Goal: Task Accomplishment & Management: Complete application form

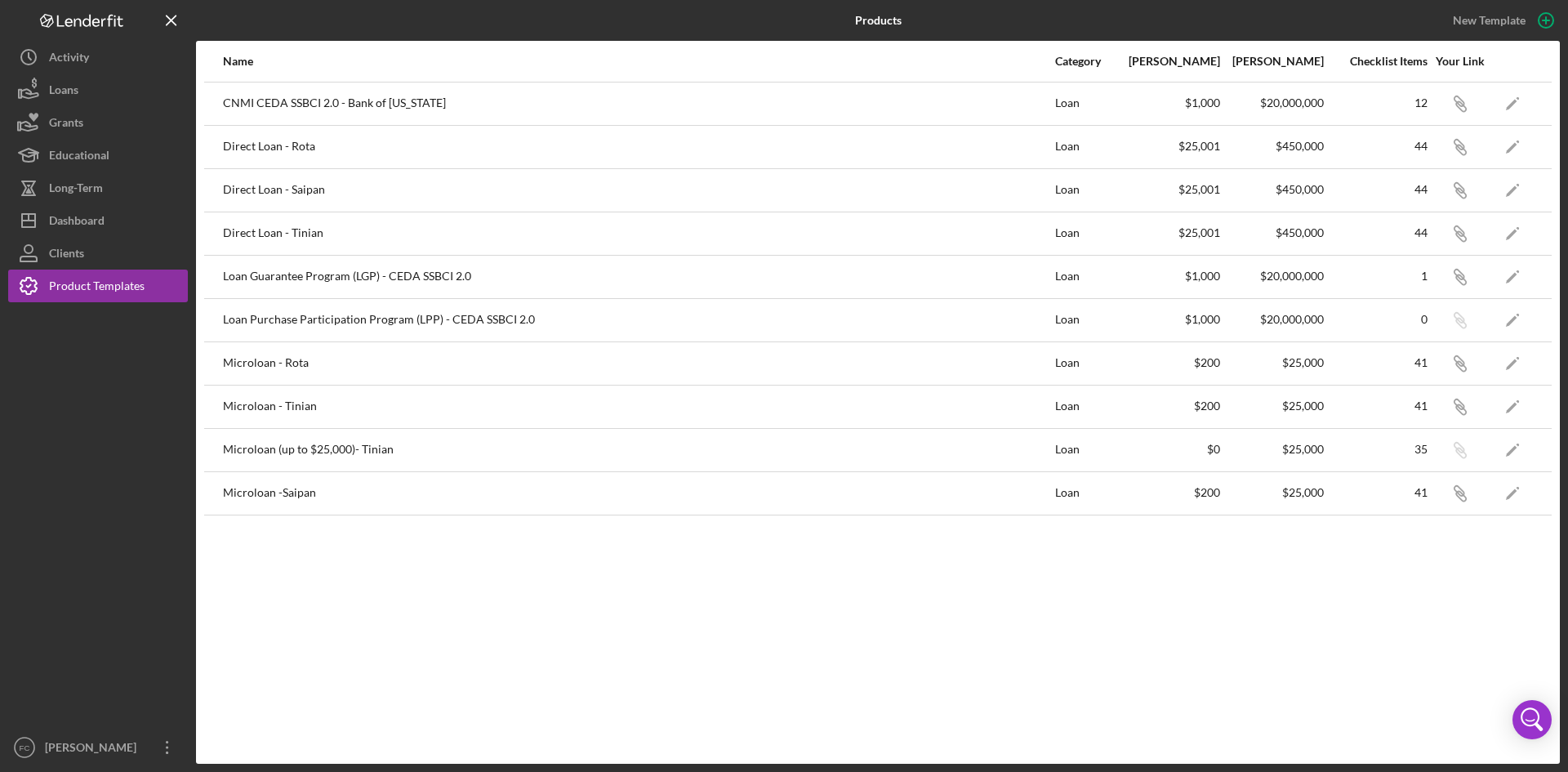
click at [83, 213] on div "Dashboard" at bounding box center [77, 222] width 56 height 37
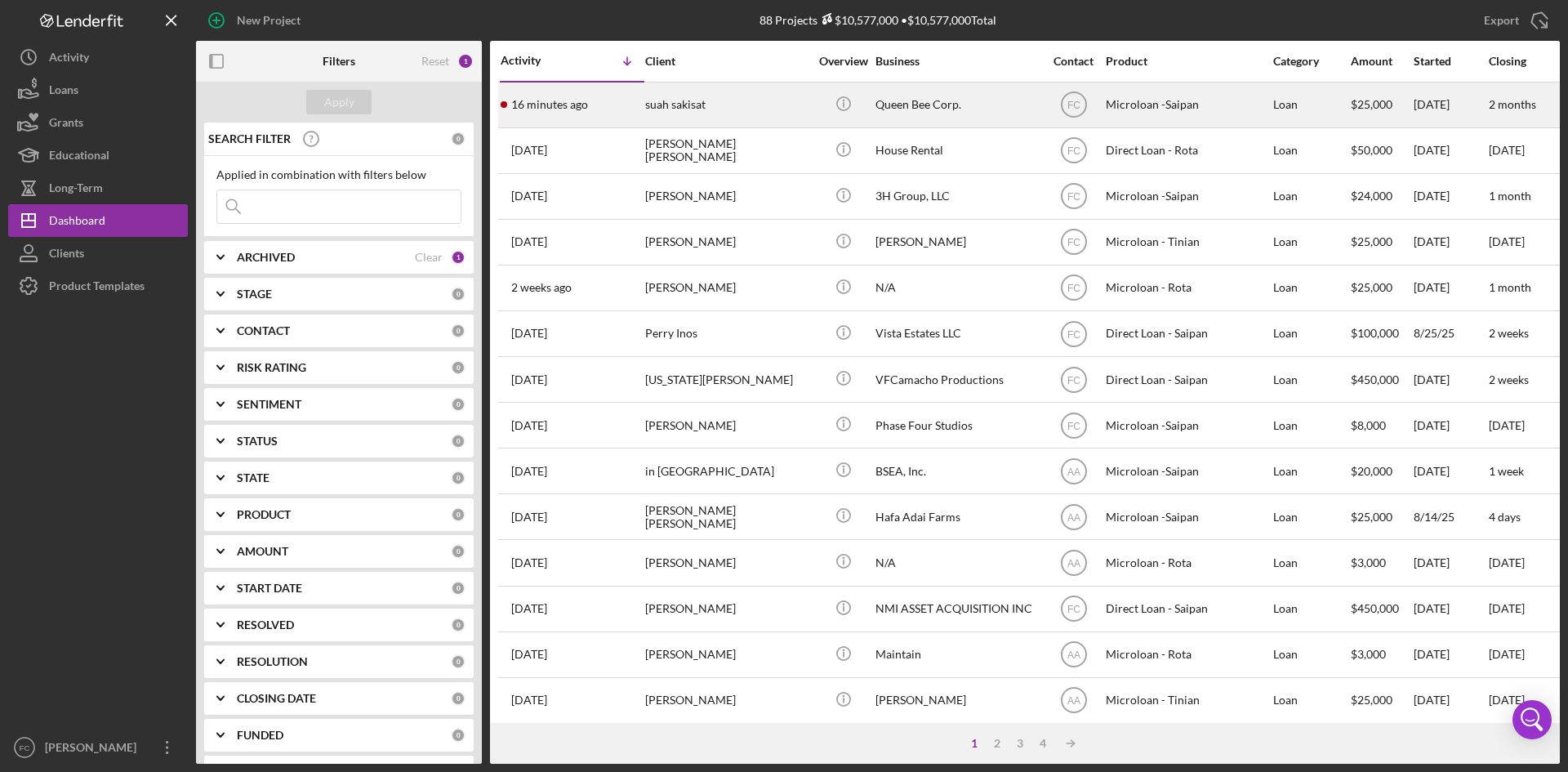
click at [644, 102] on td "suah sakisat" at bounding box center [728, 105] width 168 height 46
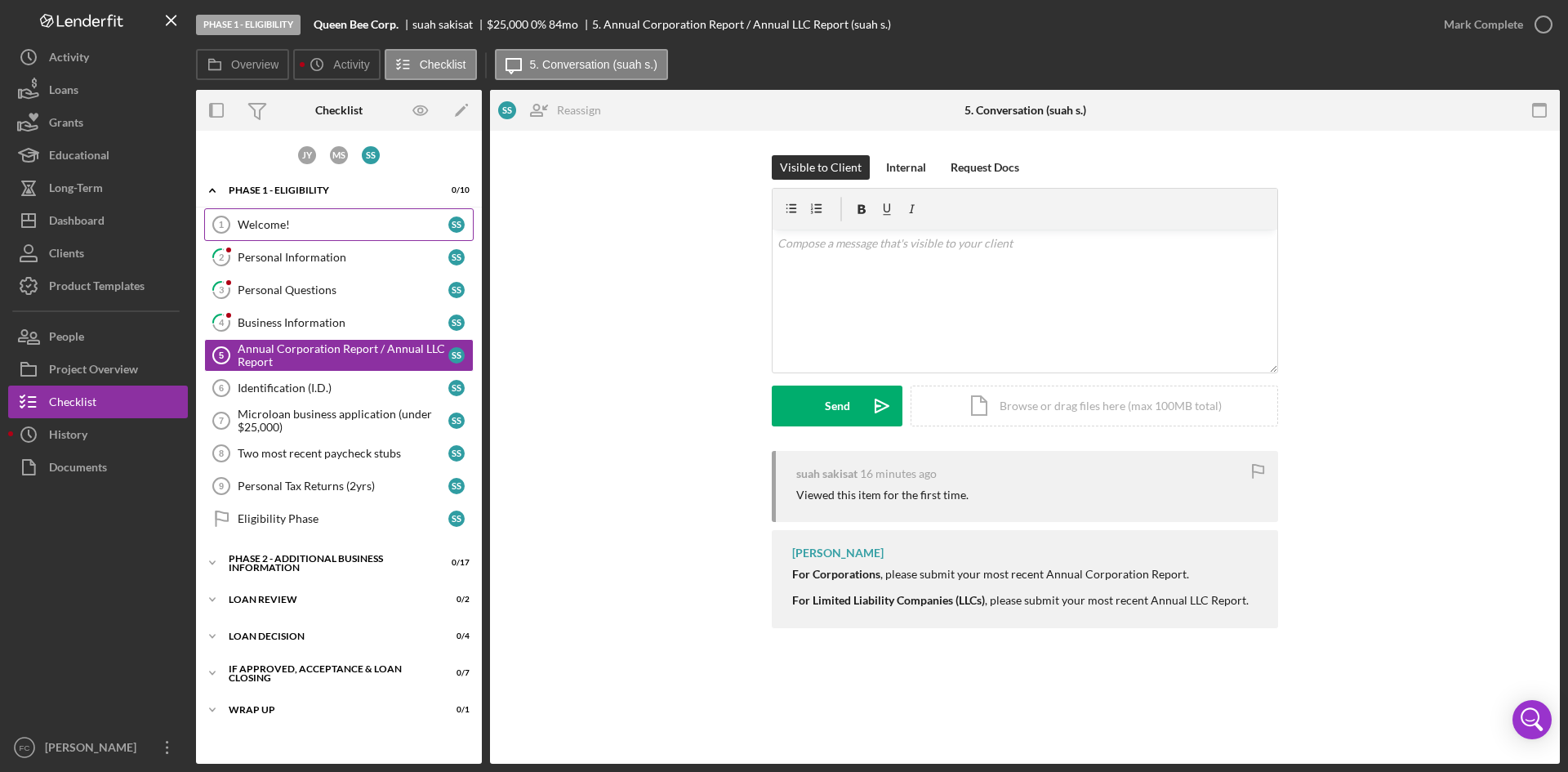
click at [363, 231] on link "Welcome! 1 Welcome! s s" at bounding box center [339, 225] width 270 height 33
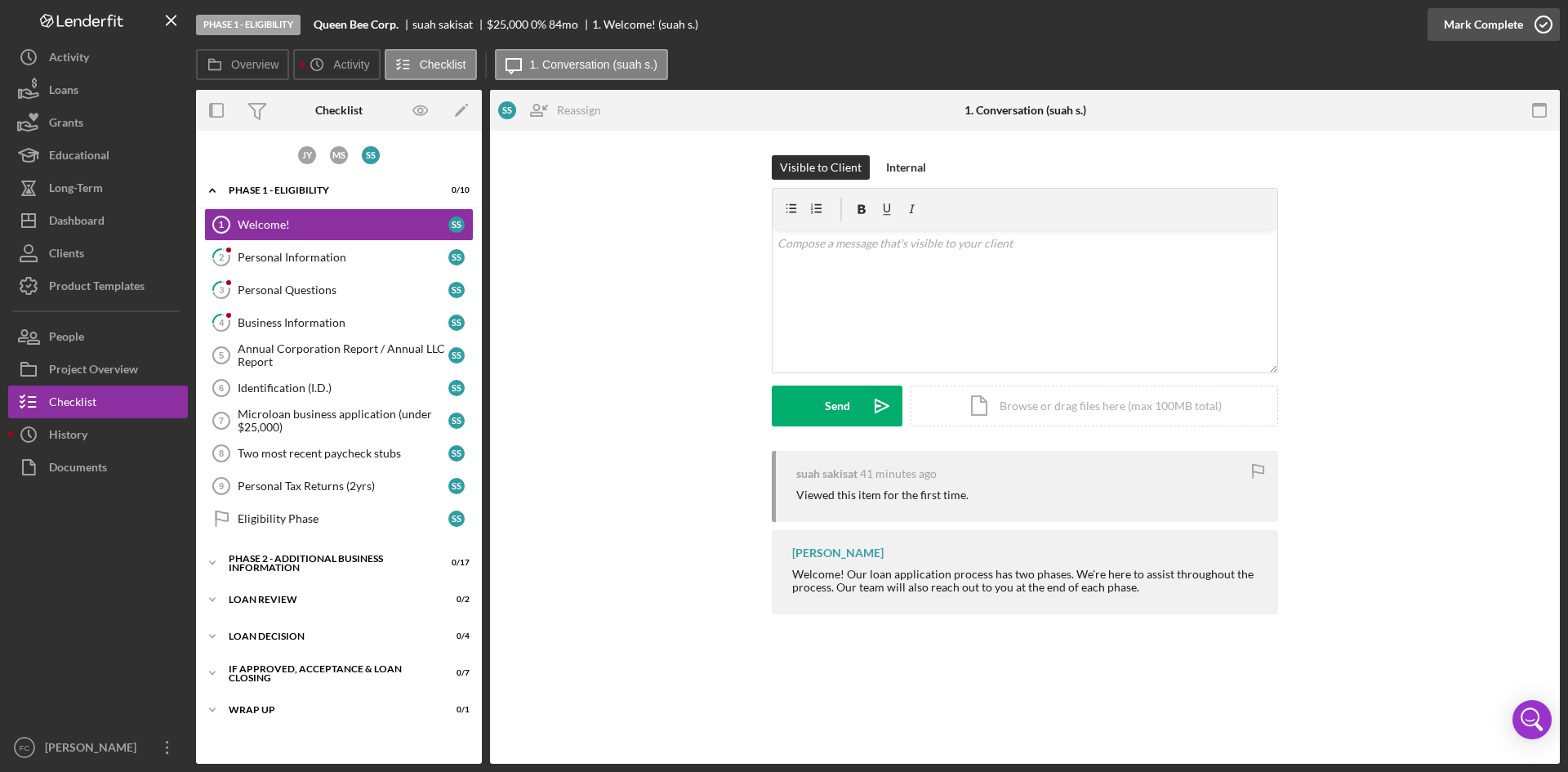
click at [1496, 16] on div "Mark Complete" at bounding box center [1483, 25] width 79 height 33
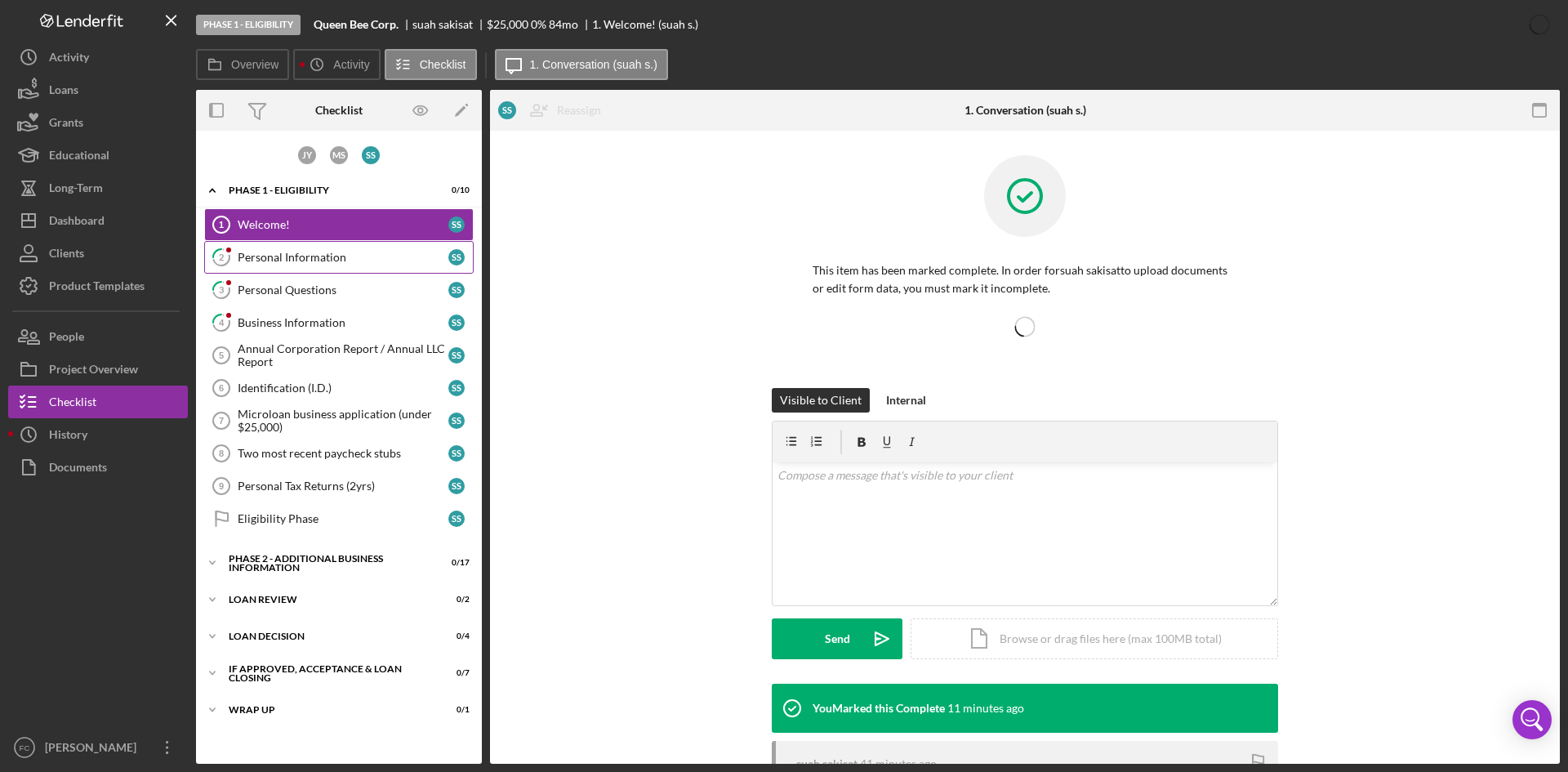
click at [330, 261] on div "Personal Information" at bounding box center [343, 258] width 211 height 13
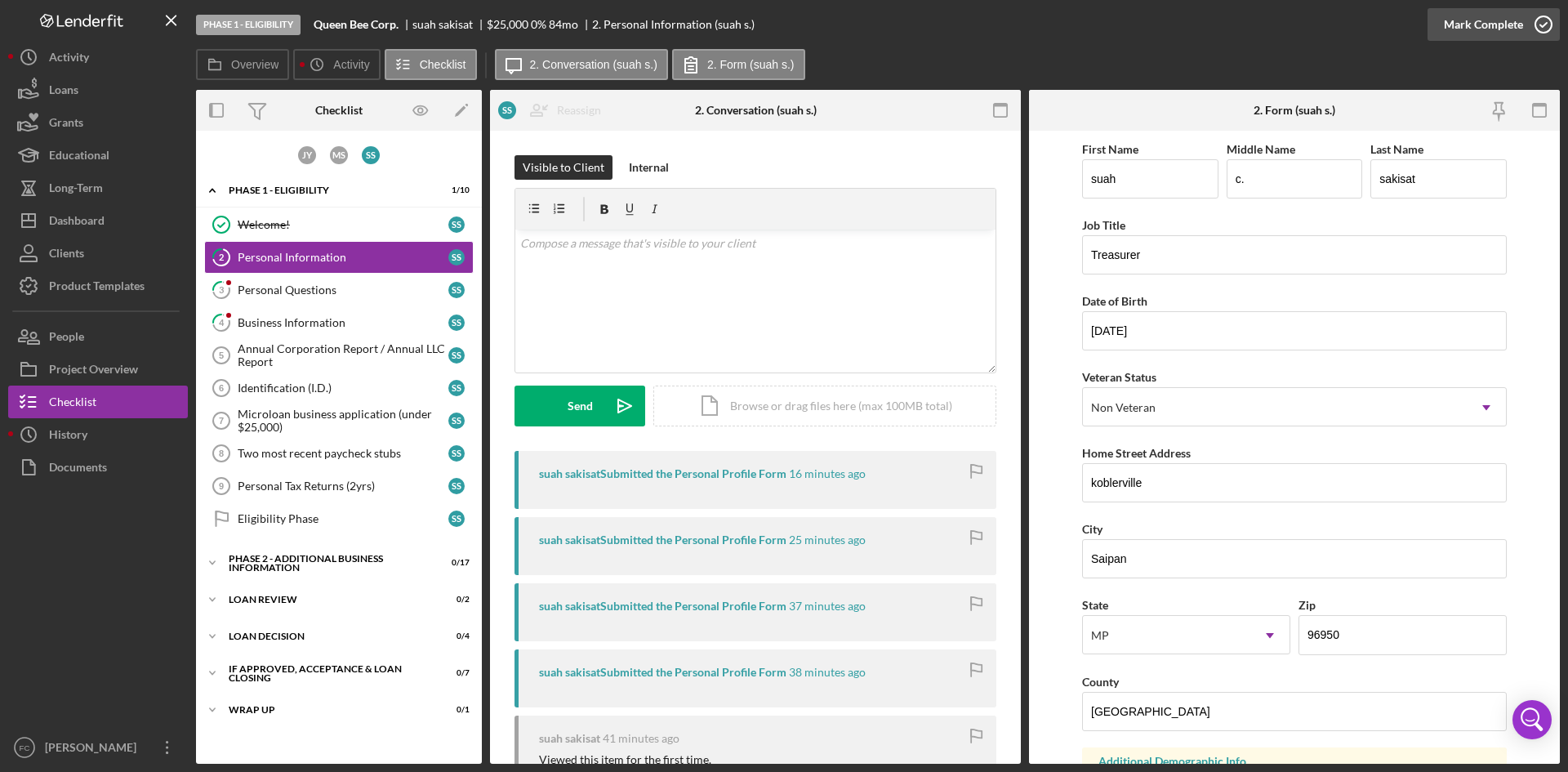
click at [1507, 20] on div "Mark Complete" at bounding box center [1483, 25] width 79 height 33
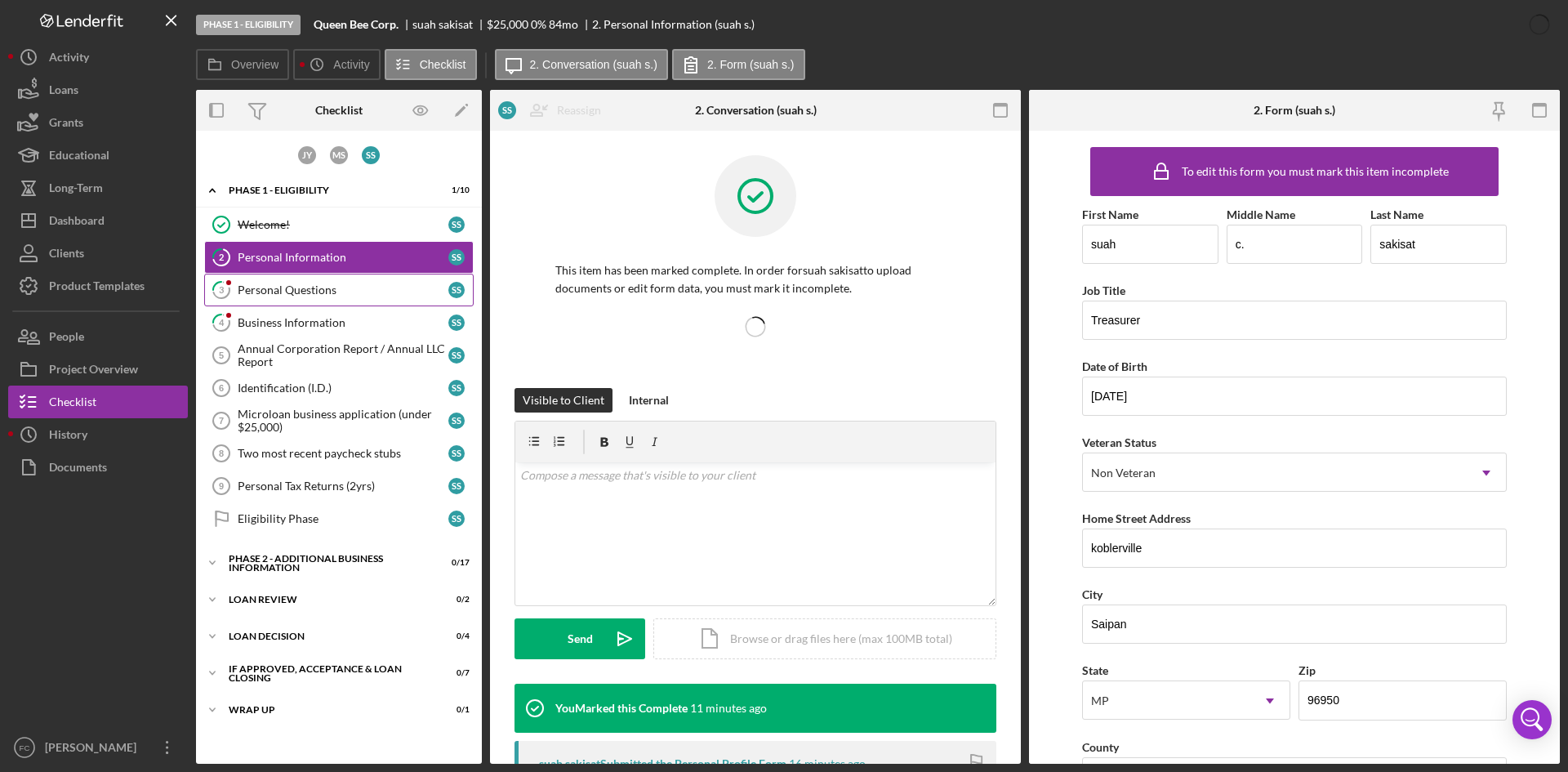
click at [350, 286] on div "Personal Questions" at bounding box center [343, 290] width 211 height 13
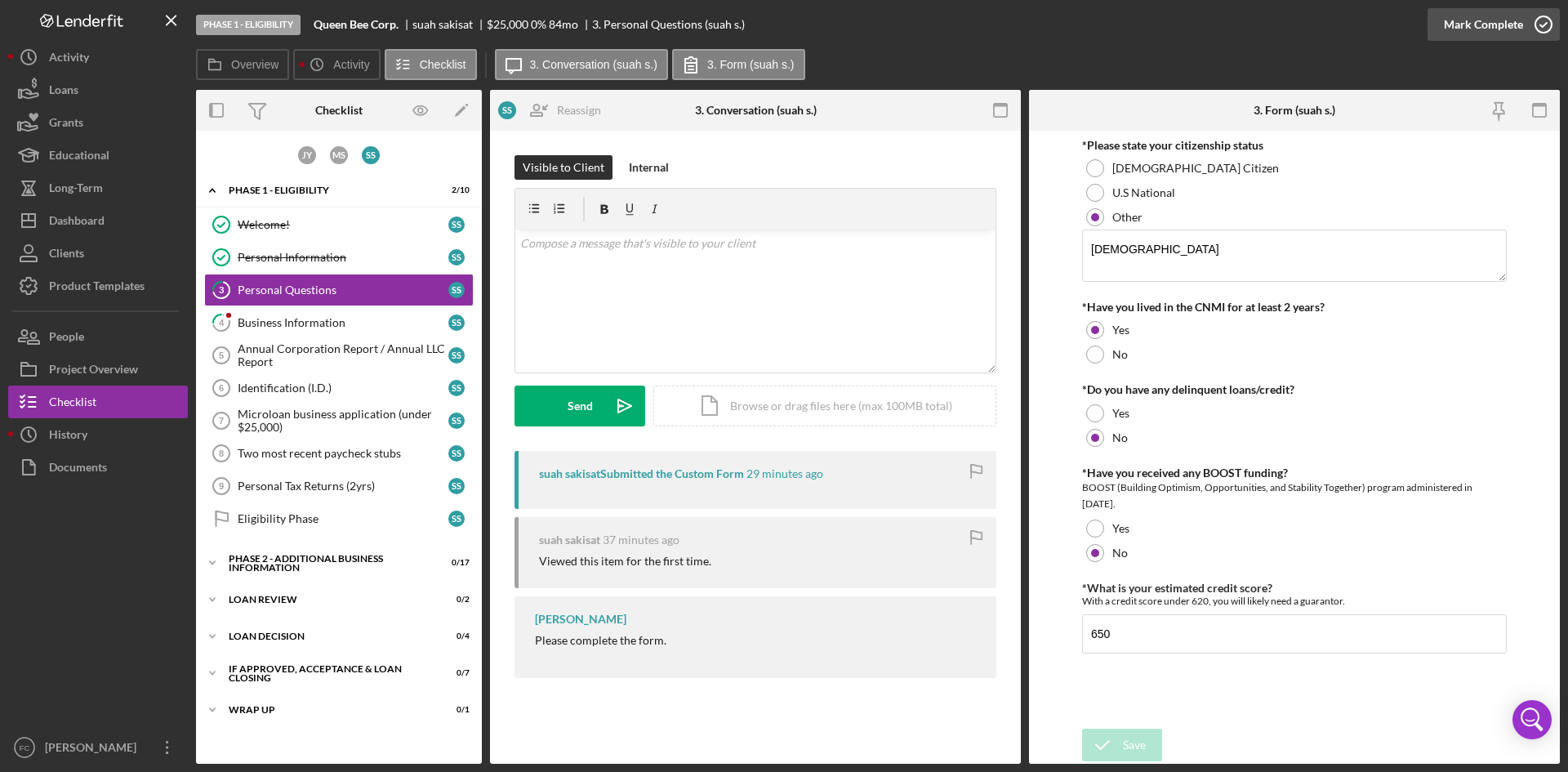
click at [1525, 25] on icon "button" at bounding box center [1543, 25] width 41 height 41
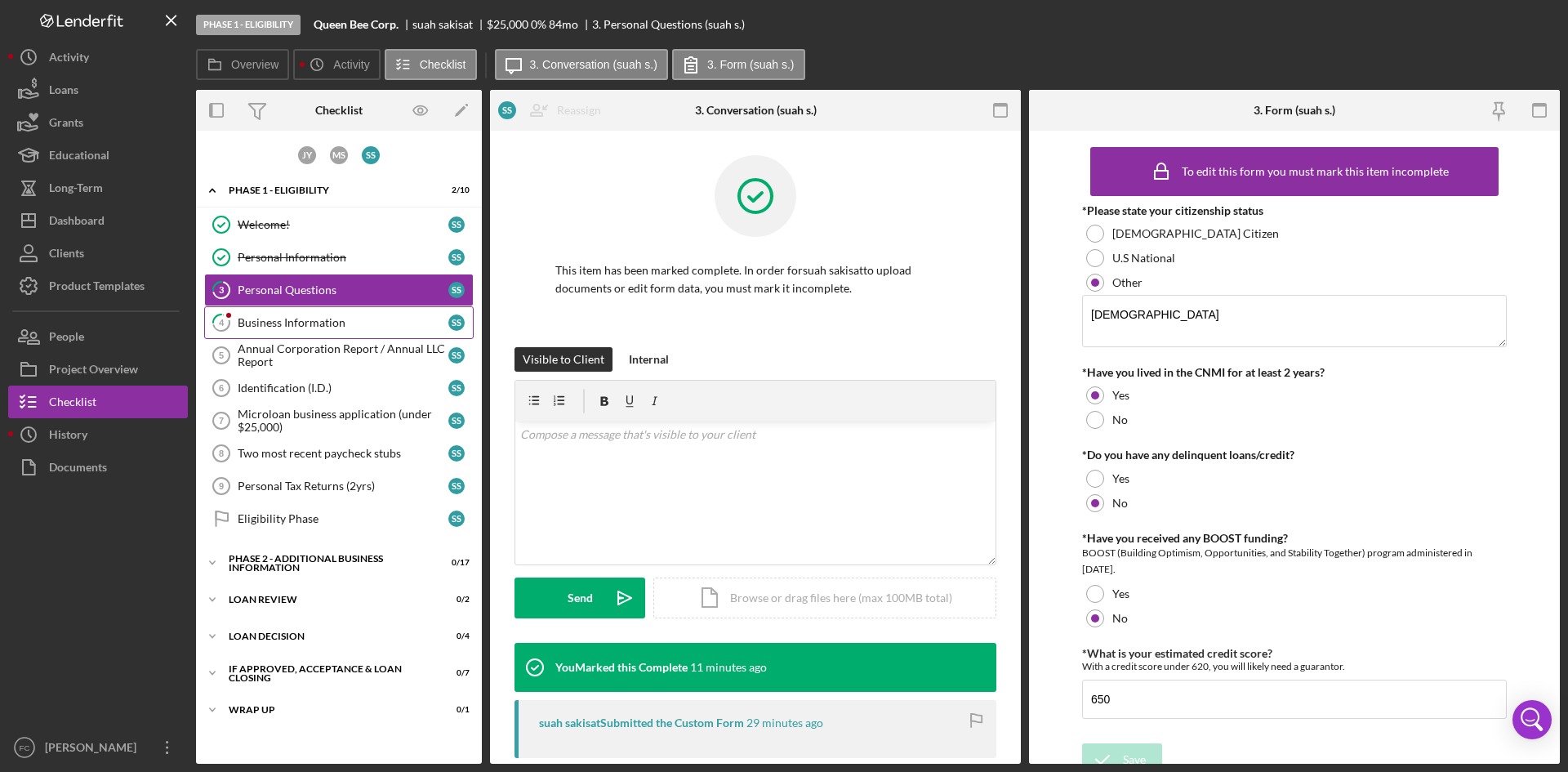
click at [336, 313] on link "4 Business Information s s" at bounding box center [339, 323] width 270 height 33
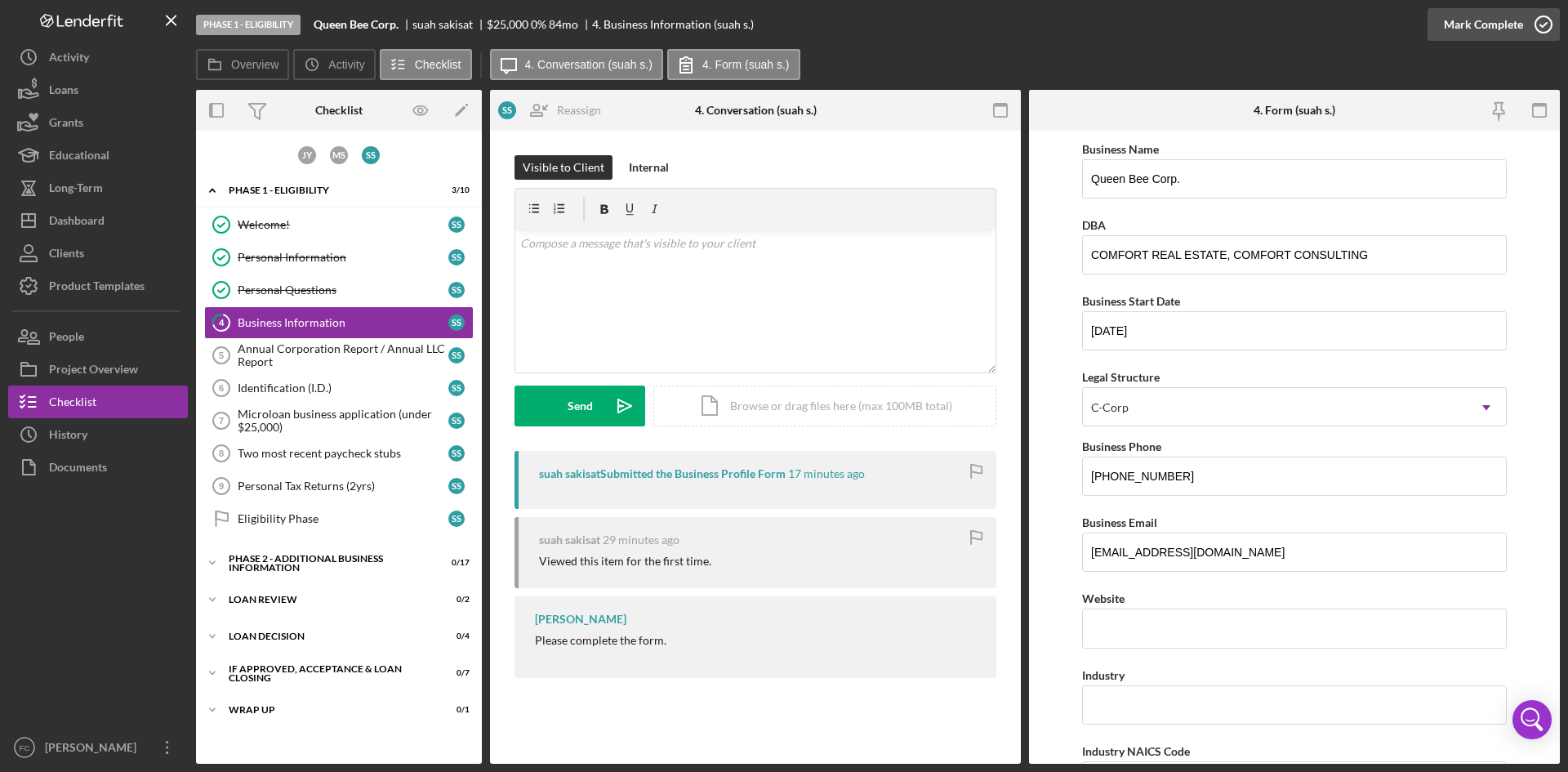
click at [1510, 26] on div "Mark Complete" at bounding box center [1483, 25] width 79 height 33
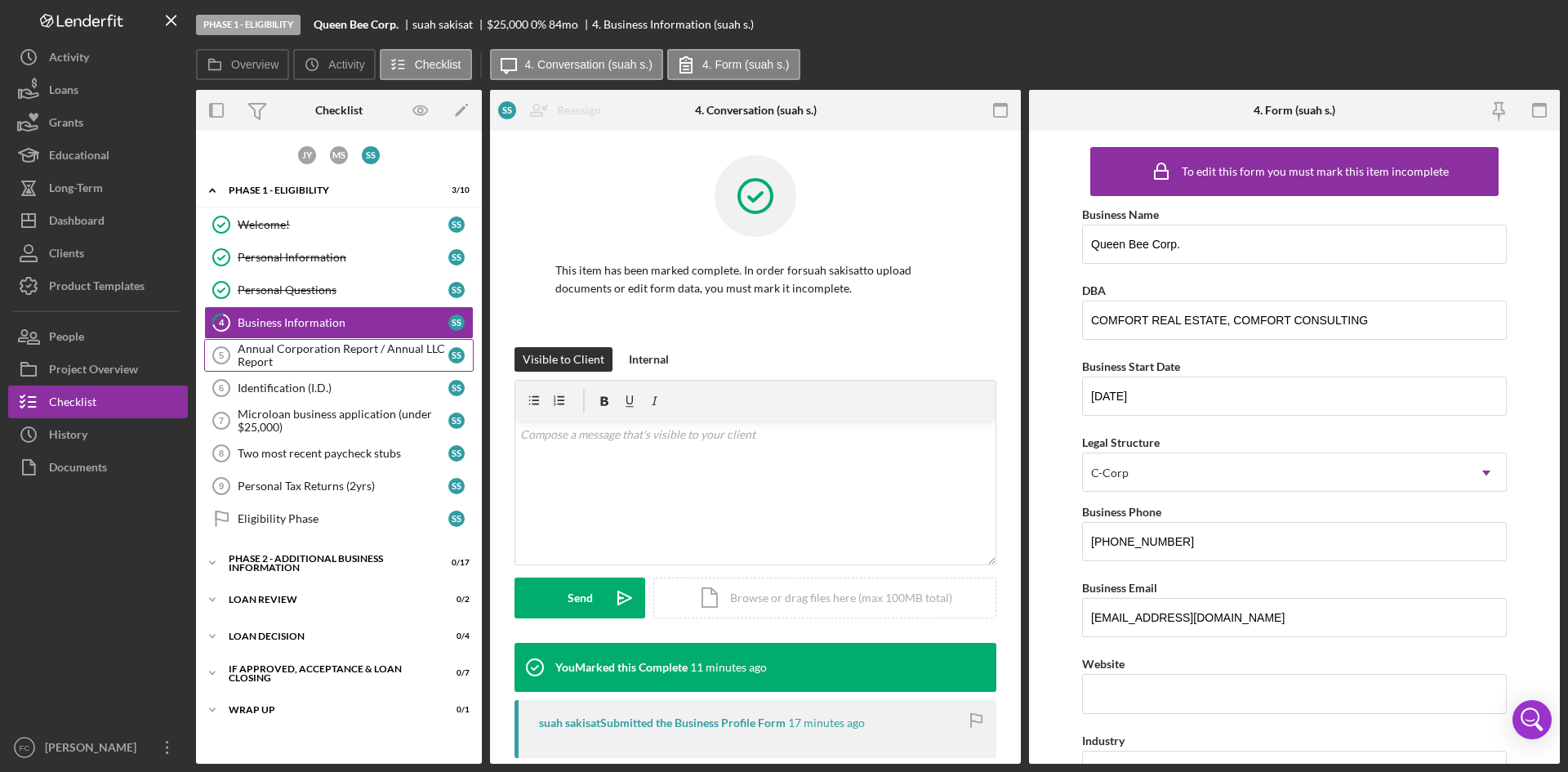
drag, startPoint x: 328, startPoint y: 353, endPoint x: 340, endPoint y: 352, distance: 12.0
click at [328, 353] on div "Annual Corporation Report / Annual LLC Report" at bounding box center [343, 356] width 211 height 26
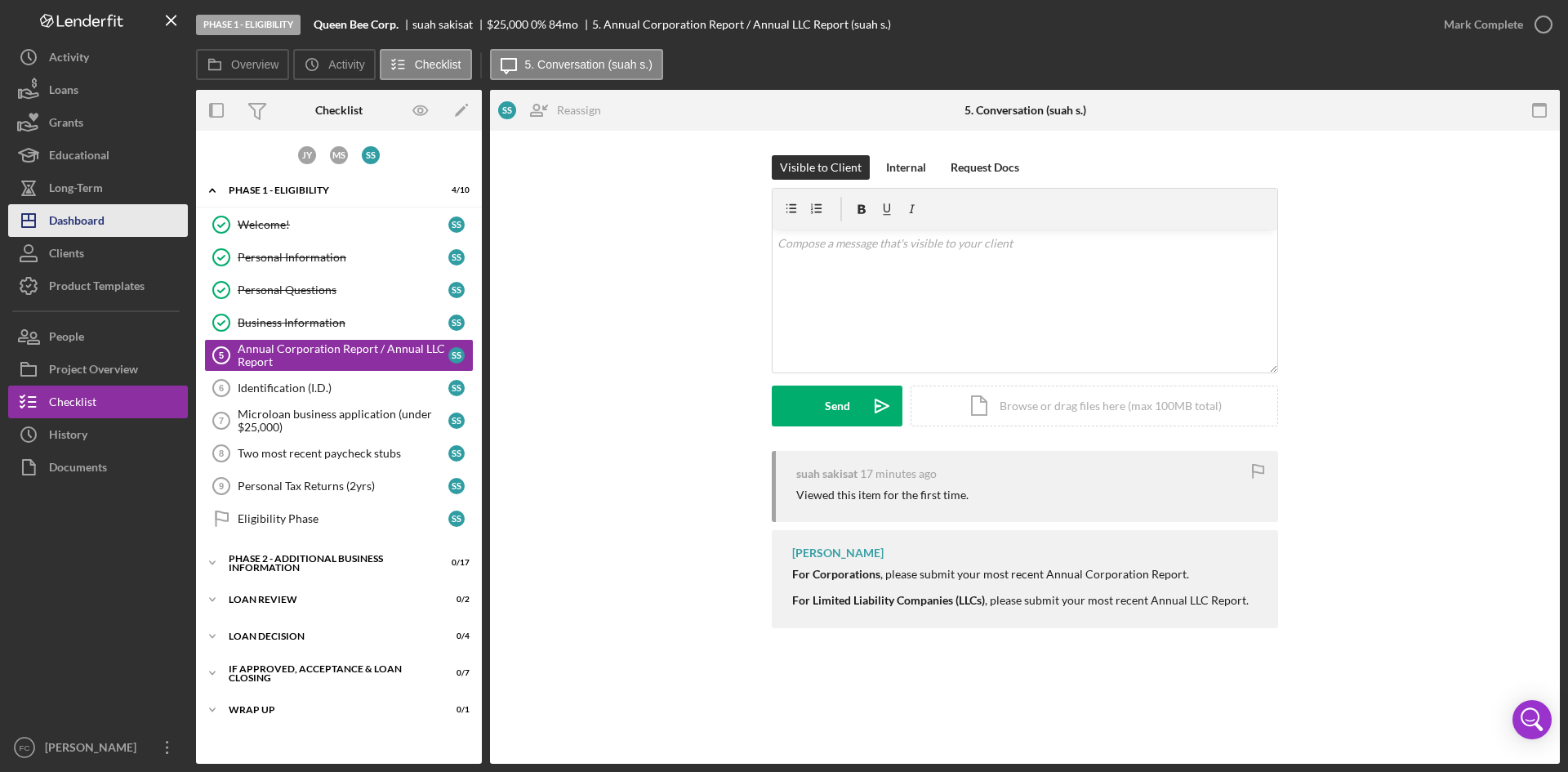
click at [96, 221] on div "Dashboard" at bounding box center [77, 222] width 56 height 37
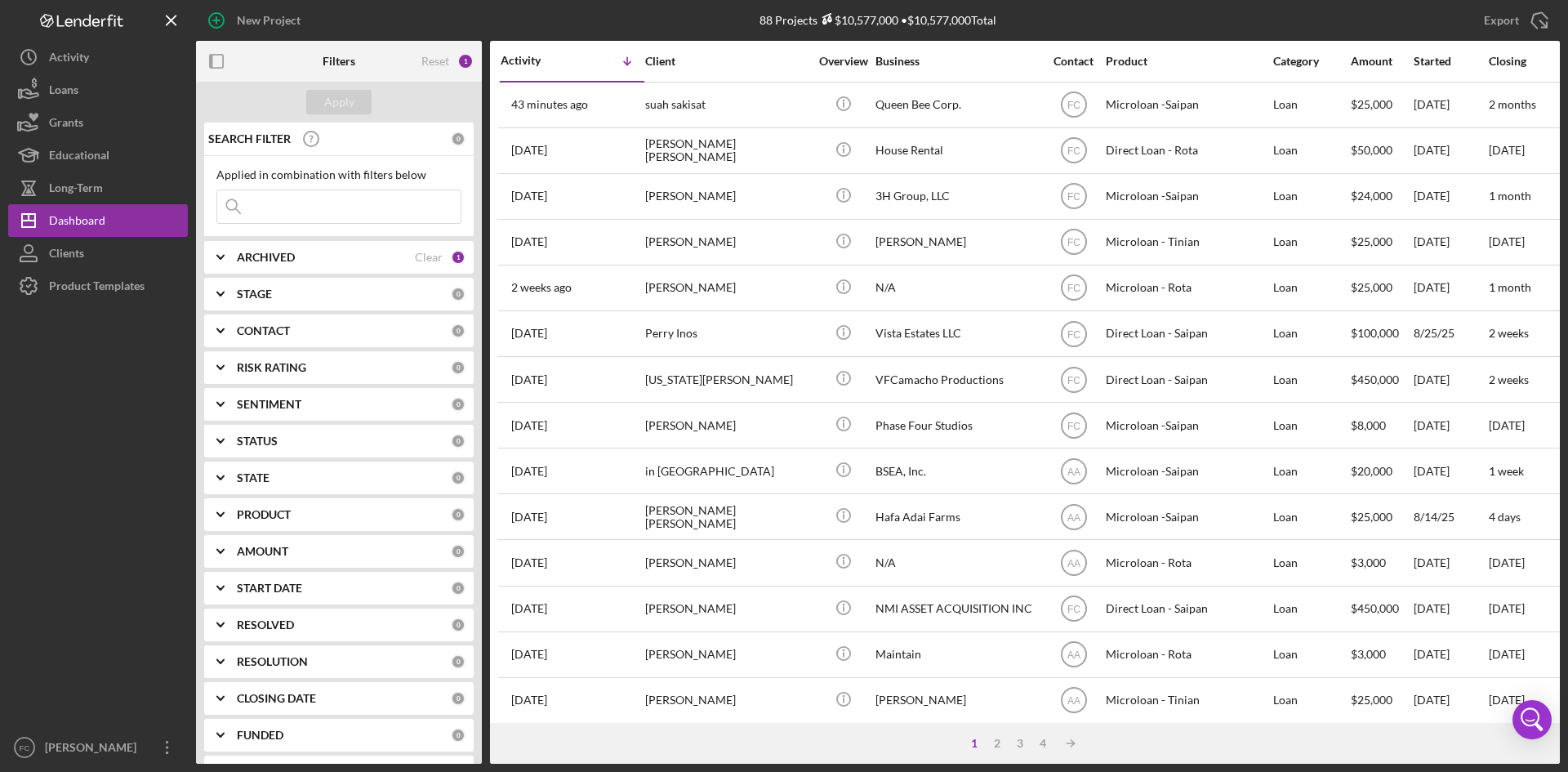
click at [126, 556] on div at bounding box center [98, 517] width 180 height 429
drag, startPoint x: 126, startPoint y: 556, endPoint x: 119, endPoint y: 610, distance: 54.5
click at [125, 556] on div at bounding box center [98, 517] width 180 height 429
click at [61, 744] on div "[PERSON_NAME]" at bounding box center [94, 749] width 106 height 37
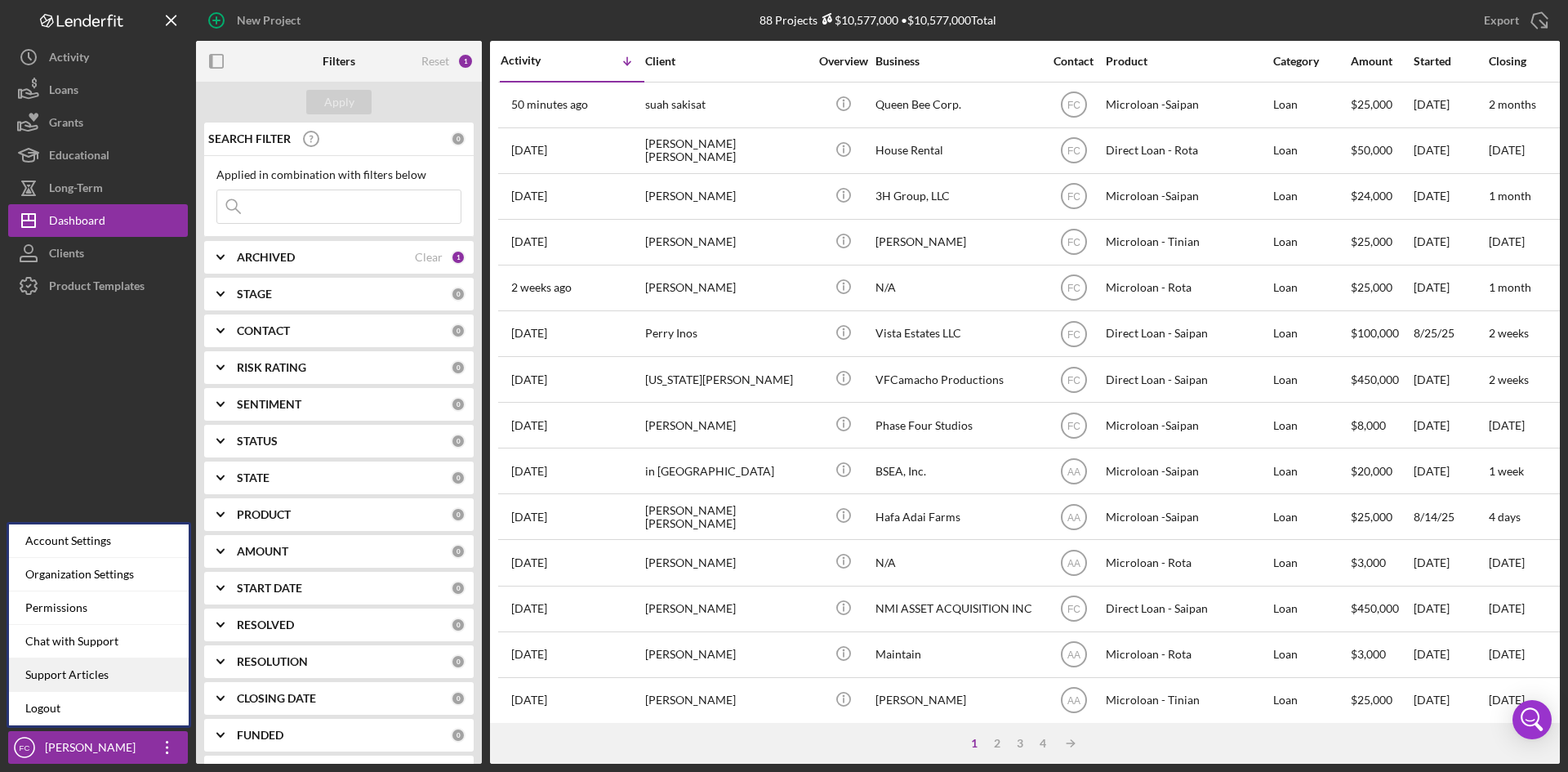
click at [68, 689] on link "Support Articles" at bounding box center [99, 675] width 180 height 34
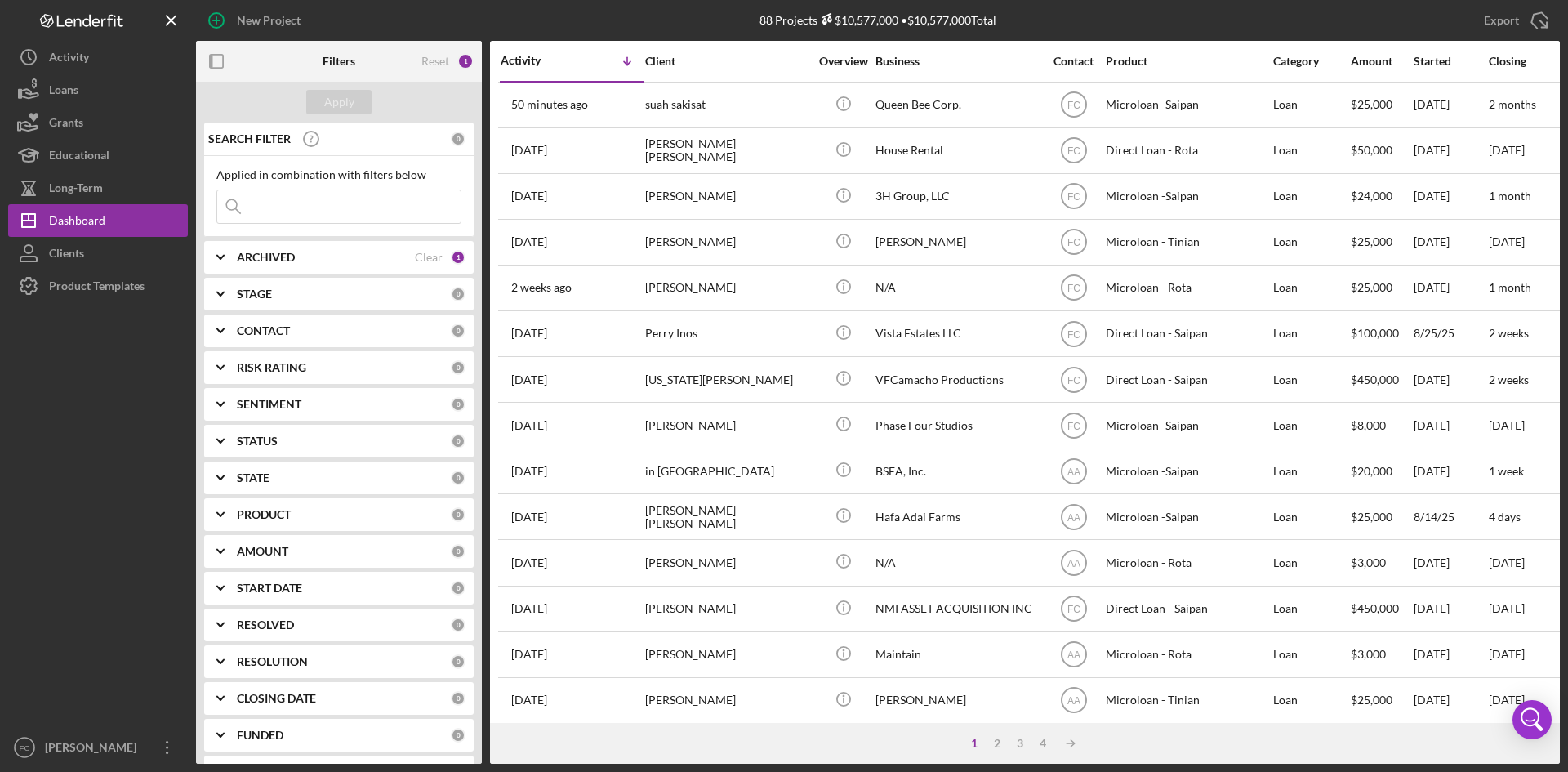
click at [78, 729] on div at bounding box center [98, 517] width 180 height 429
click at [78, 750] on div "[PERSON_NAME]" at bounding box center [94, 749] width 106 height 37
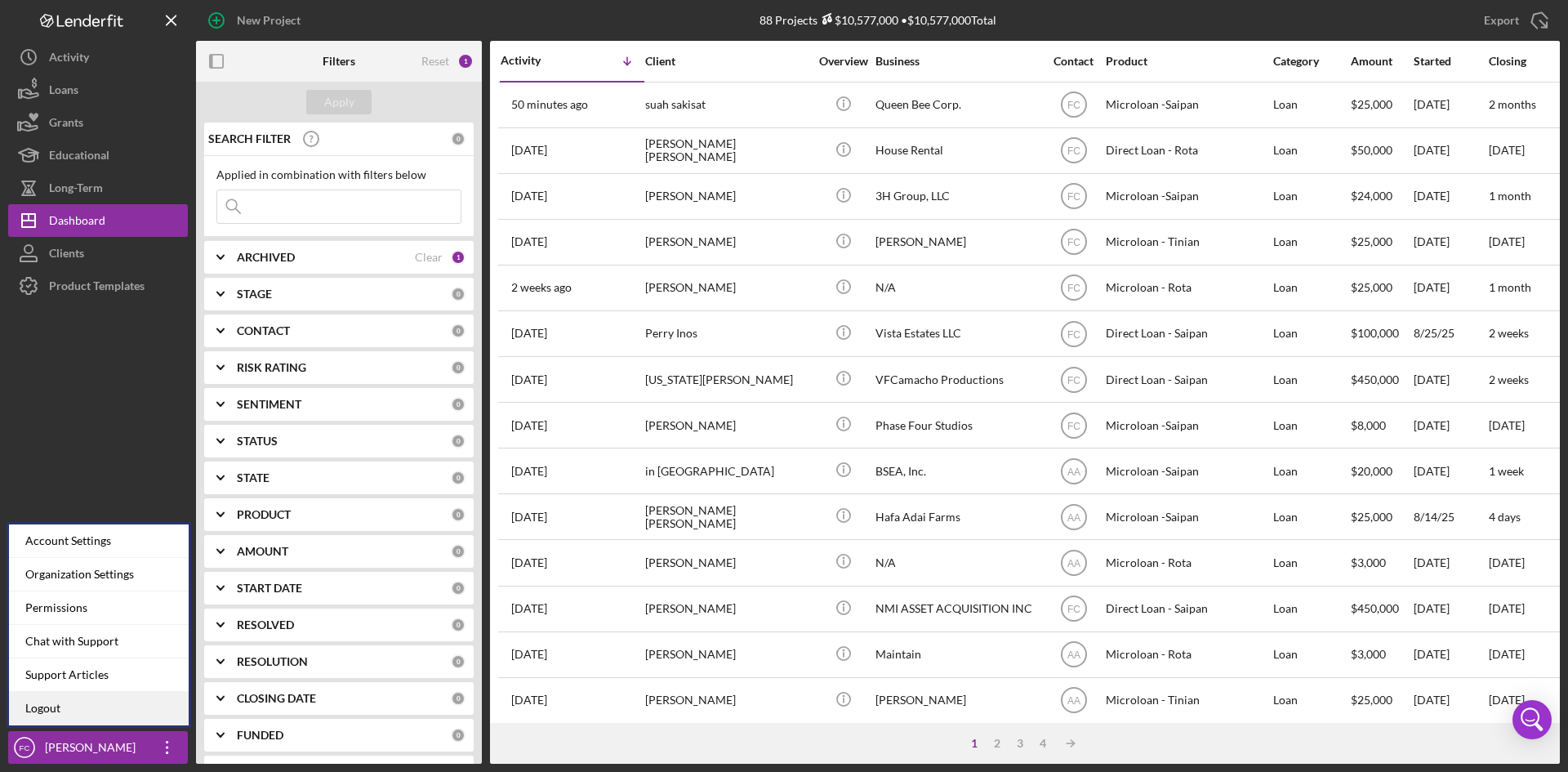
click at [83, 716] on link "Logout" at bounding box center [99, 708] width 180 height 34
